Goal: Task Accomplishment & Management: Use online tool/utility

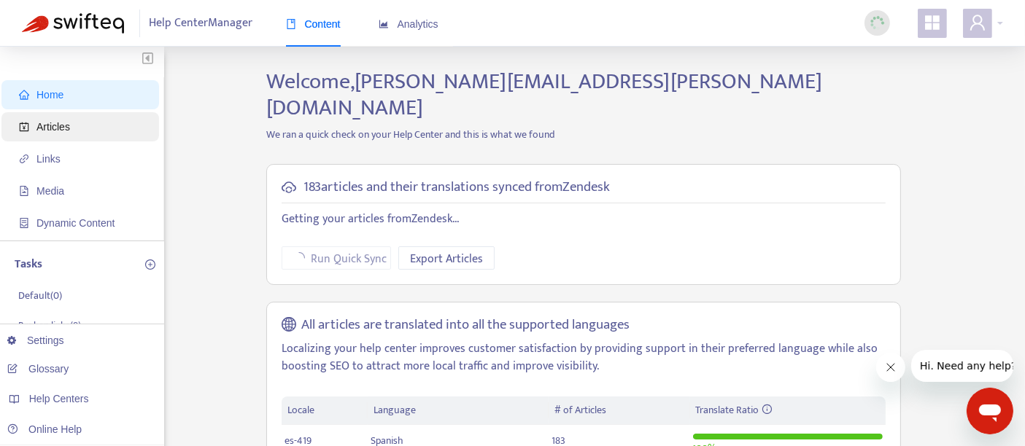
click at [85, 125] on span "Articles" at bounding box center [83, 126] width 128 height 29
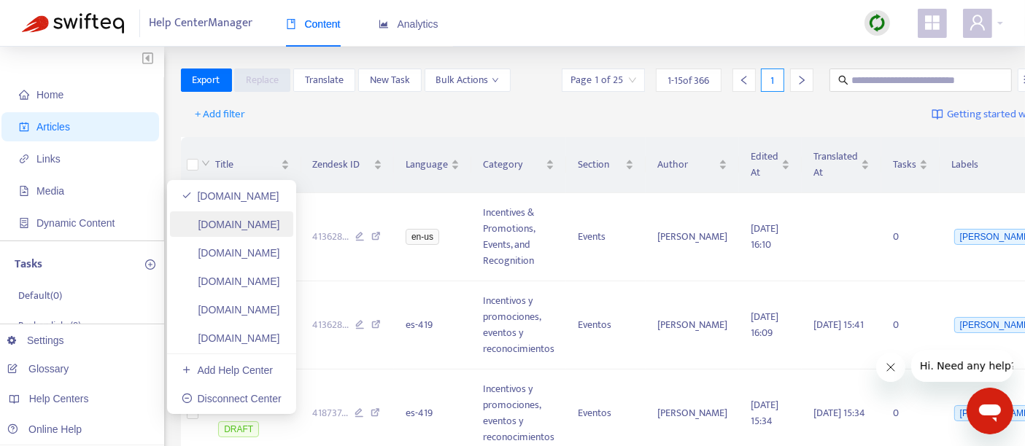
click at [272, 228] on link "helpcenter.plexusworldwide.ca" at bounding box center [231, 225] width 98 height 12
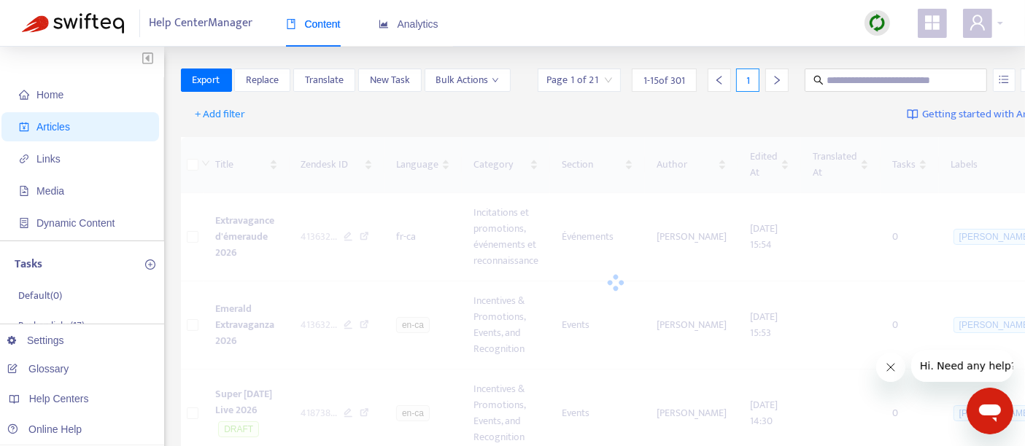
click at [880, 19] on img at bounding box center [877, 23] width 18 height 18
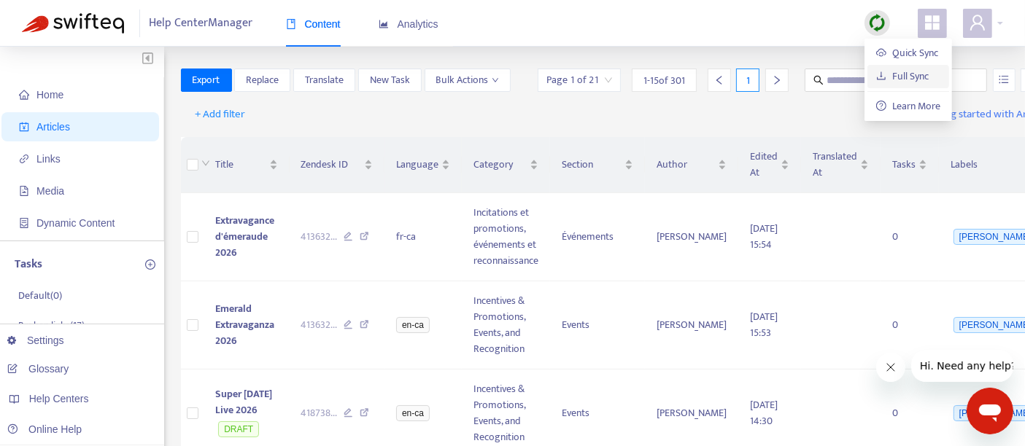
click at [886, 80] on link "Full Sync" at bounding box center [902, 76] width 53 height 17
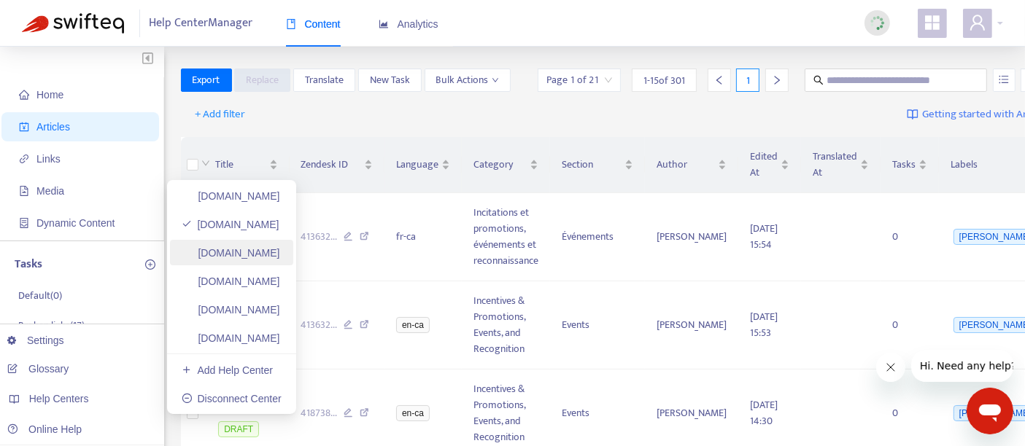
click at [280, 259] on link "helpcenter.plexusworldwide.com.au" at bounding box center [231, 253] width 98 height 12
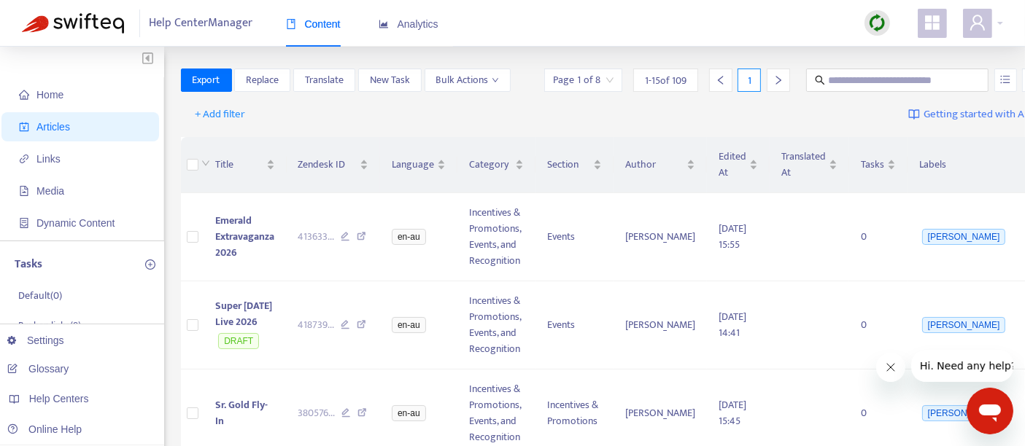
click at [873, 27] on img at bounding box center [877, 23] width 18 height 18
click at [894, 72] on link "Full Sync" at bounding box center [902, 76] width 53 height 17
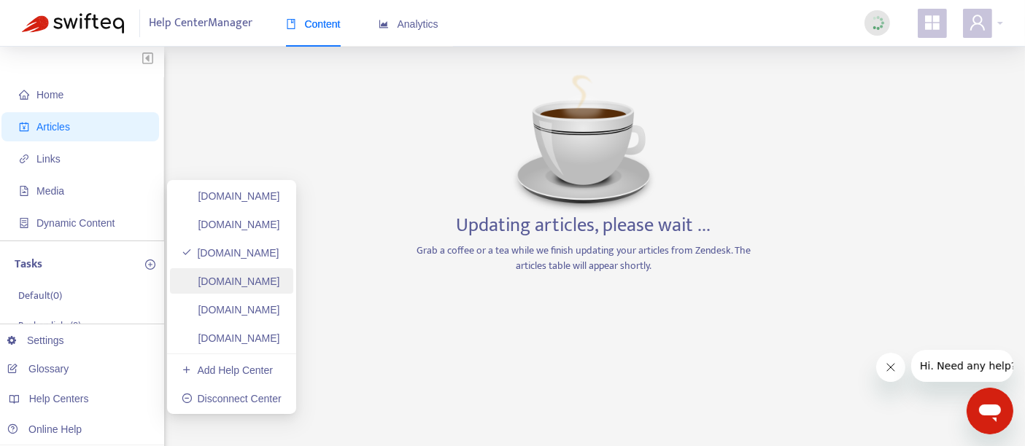
click at [280, 287] on link "ayuda.plexusworldwide.com.mx" at bounding box center [231, 282] width 98 height 12
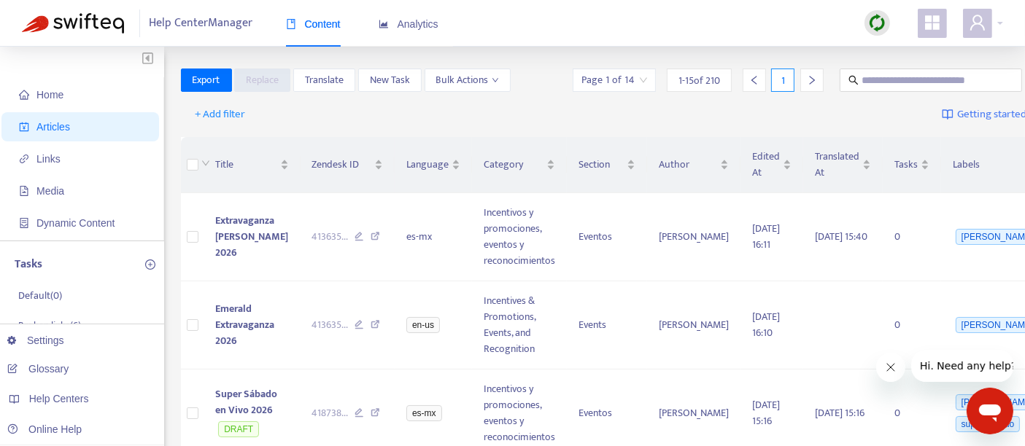
click at [887, 24] on div at bounding box center [878, 23] width 26 height 26
click at [895, 76] on link "Full Sync" at bounding box center [902, 76] width 53 height 17
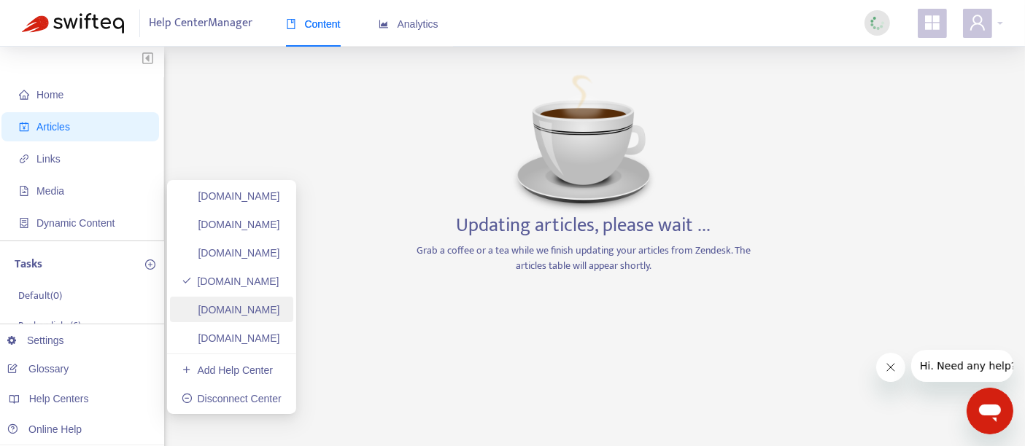
click at [280, 312] on link "plexusworldwideagent.zendesk.com" at bounding box center [231, 310] width 98 height 12
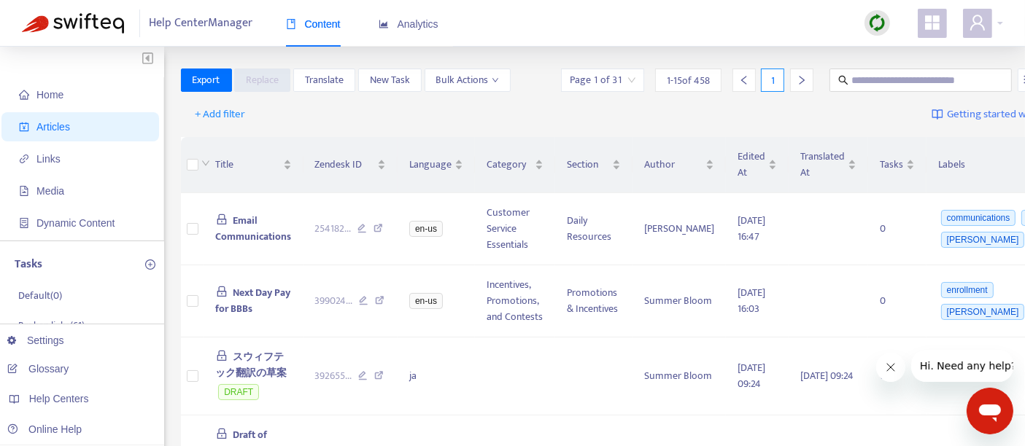
click at [877, 22] on img at bounding box center [877, 23] width 18 height 18
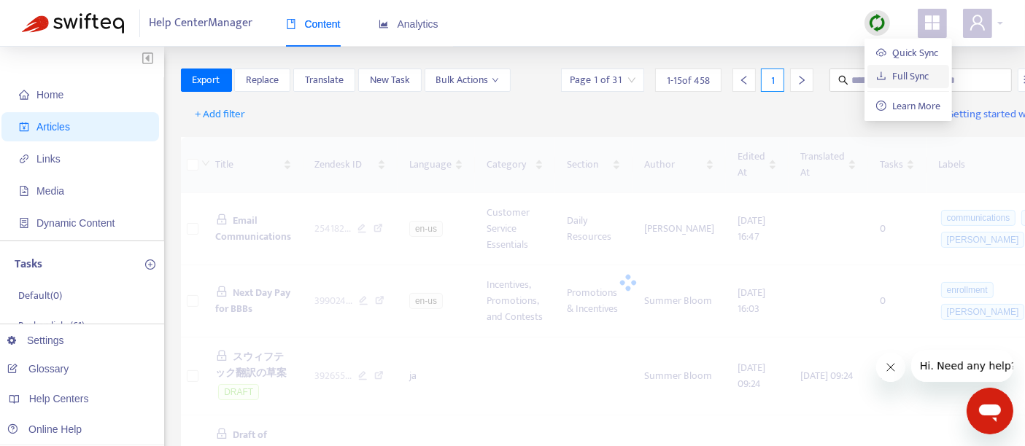
click at [905, 71] on link "Full Sync" at bounding box center [902, 76] width 53 height 17
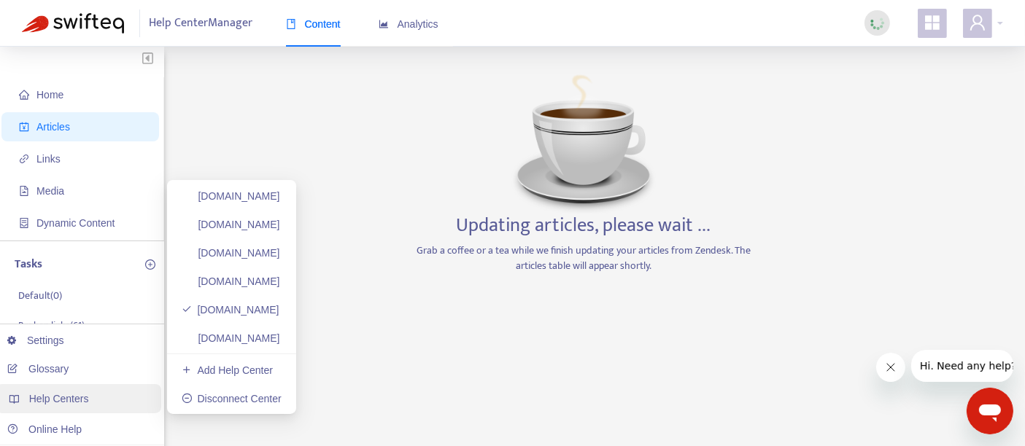
click at [66, 399] on span "Help Centers" at bounding box center [59, 399] width 60 height 12
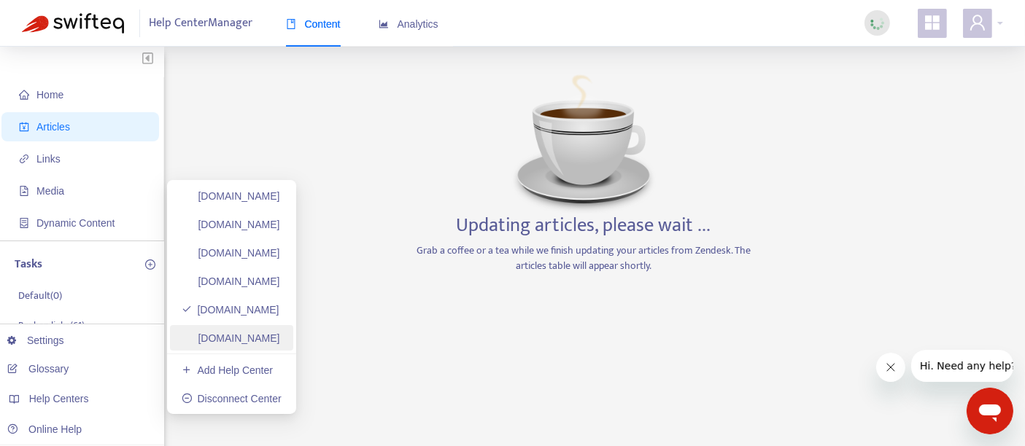
click at [263, 343] on link "plexusworldwidejp.zendesk.com" at bounding box center [231, 339] width 98 height 12
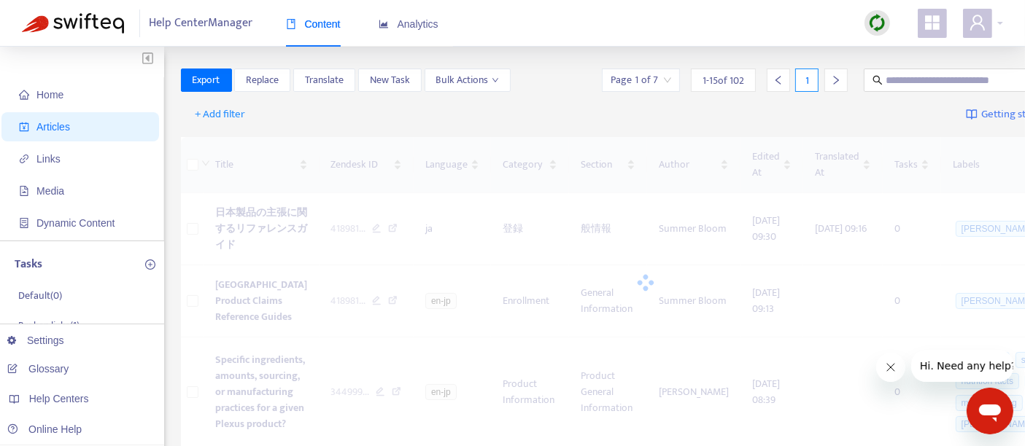
click at [875, 26] on img at bounding box center [877, 23] width 18 height 18
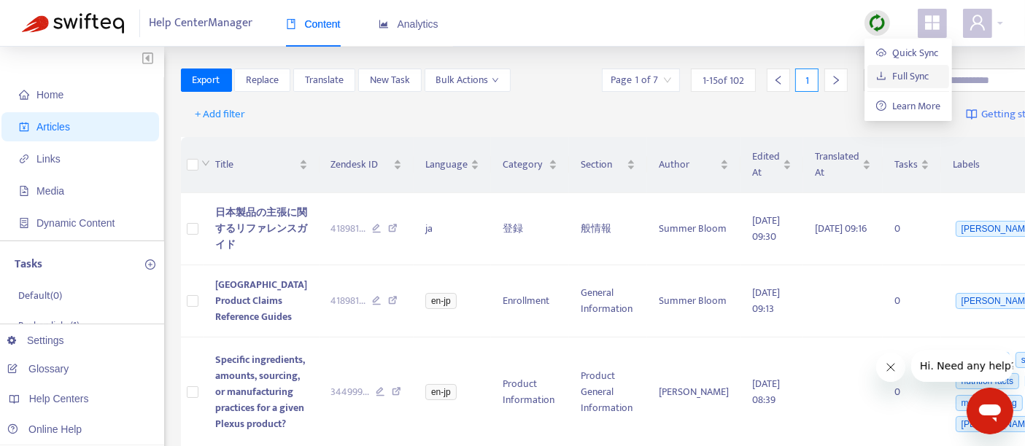
click at [905, 85] on link "Full Sync" at bounding box center [902, 76] width 53 height 17
